Goal: Task Accomplishment & Management: Manage account settings

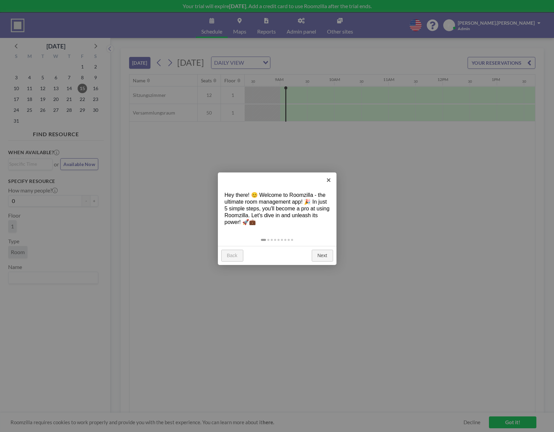
scroll to position [0, 461]
click at [329, 179] on link "×" at bounding box center [328, 179] width 15 height 15
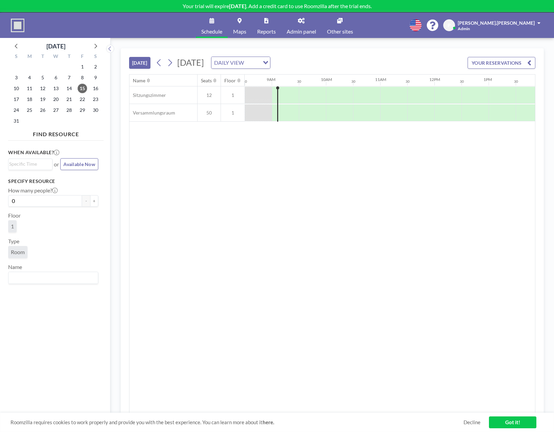
click at [538, 22] on span at bounding box center [538, 23] width 3 height 5
click at [240, 280] on div "Name Seats Floor 12AM 30 1AM 30 2AM 30 3AM 30 4AM 30 5AM 30 6AM 30 7AM 30 8AM 3…" at bounding box center [332, 244] width 406 height 338
click at [300, 20] on icon at bounding box center [301, 20] width 7 height 5
click at [75, 162] on span "Available Now" at bounding box center [79, 164] width 32 height 6
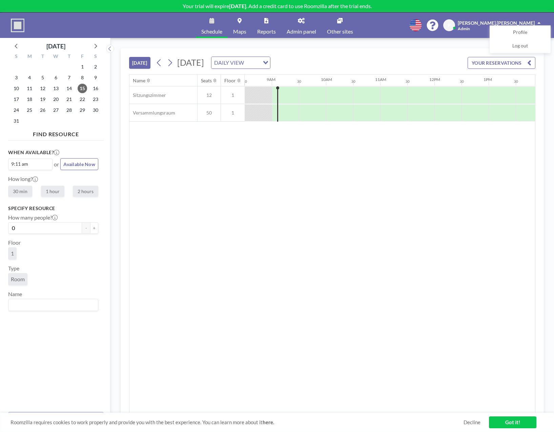
click at [144, 62] on button "[DATE]" at bounding box center [139, 63] width 21 height 12
click at [240, 21] on icon at bounding box center [239, 20] width 4 height 5
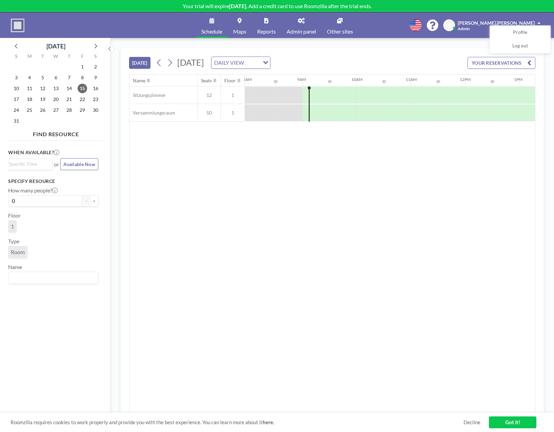
scroll to position [0, 461]
click at [139, 64] on button "[DATE]" at bounding box center [139, 63] width 21 height 12
click at [505, 61] on button "YOUR RESERVATIONS" at bounding box center [502, 63] width 68 height 12
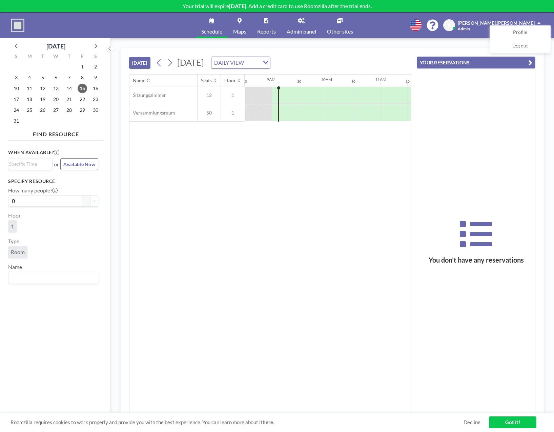
click at [519, 422] on link "Got it!" at bounding box center [512, 422] width 47 height 12
click at [208, 22] on link "Schedule" at bounding box center [212, 25] width 32 height 25
click at [132, 61] on button "[DATE]" at bounding box center [139, 63] width 21 height 12
click at [42, 110] on span "26" at bounding box center [42, 109] width 9 height 9
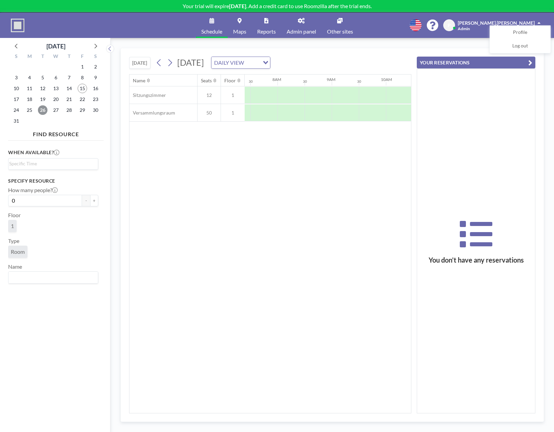
scroll to position [0, 407]
click at [27, 165] on input "Search for option" at bounding box center [51, 164] width 85 height 8
click at [18, 207] on li "8:00 pm" at bounding box center [53, 203] width 89 height 11
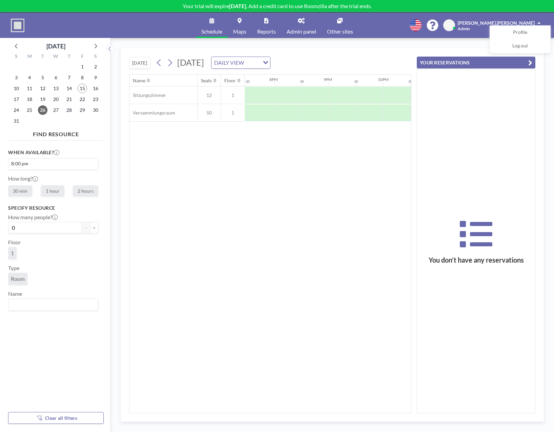
scroll to position [0, 1057]
click at [520, 32] on span "Profile" at bounding box center [520, 32] width 14 height 7
